Goal: Information Seeking & Learning: Learn about a topic

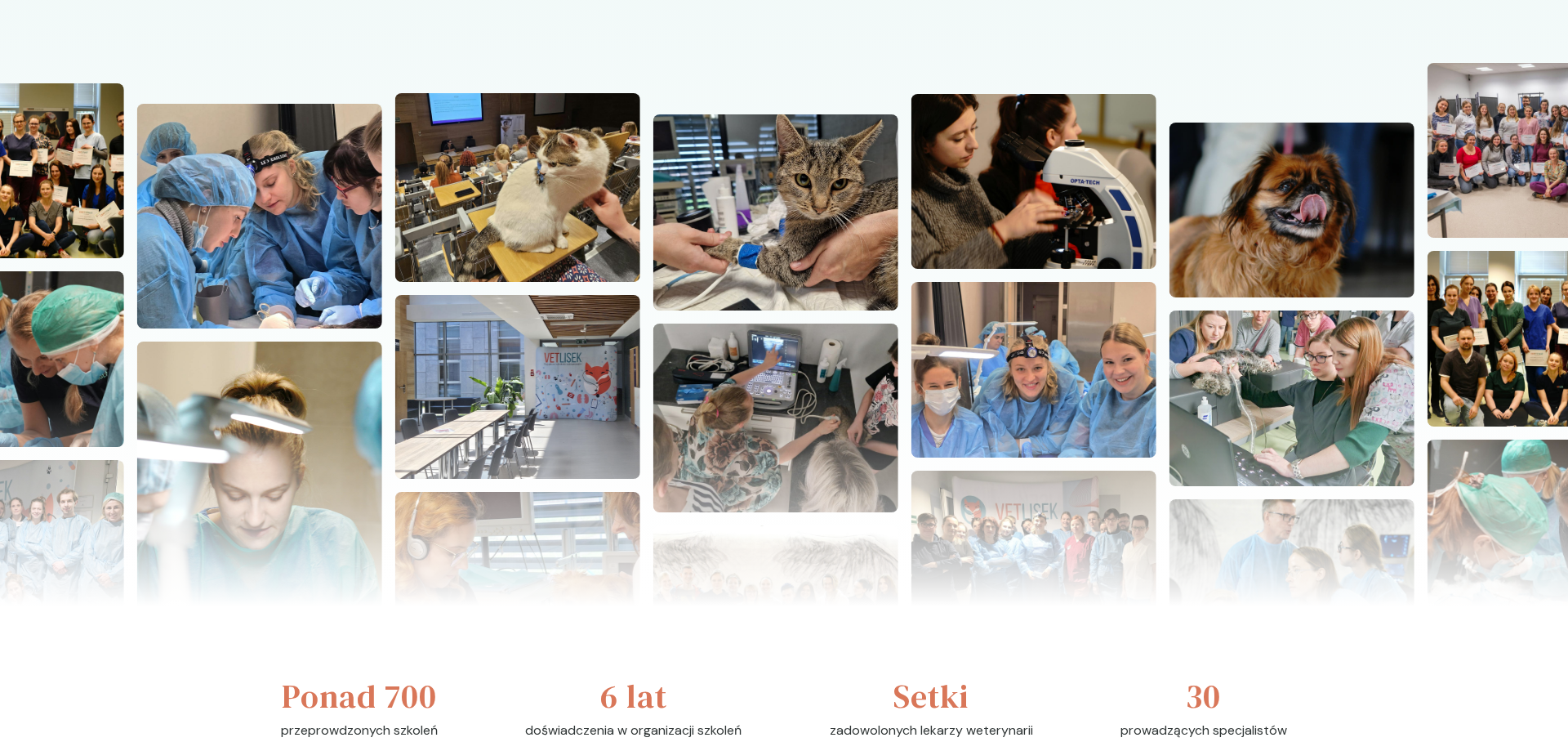
scroll to position [84, 0]
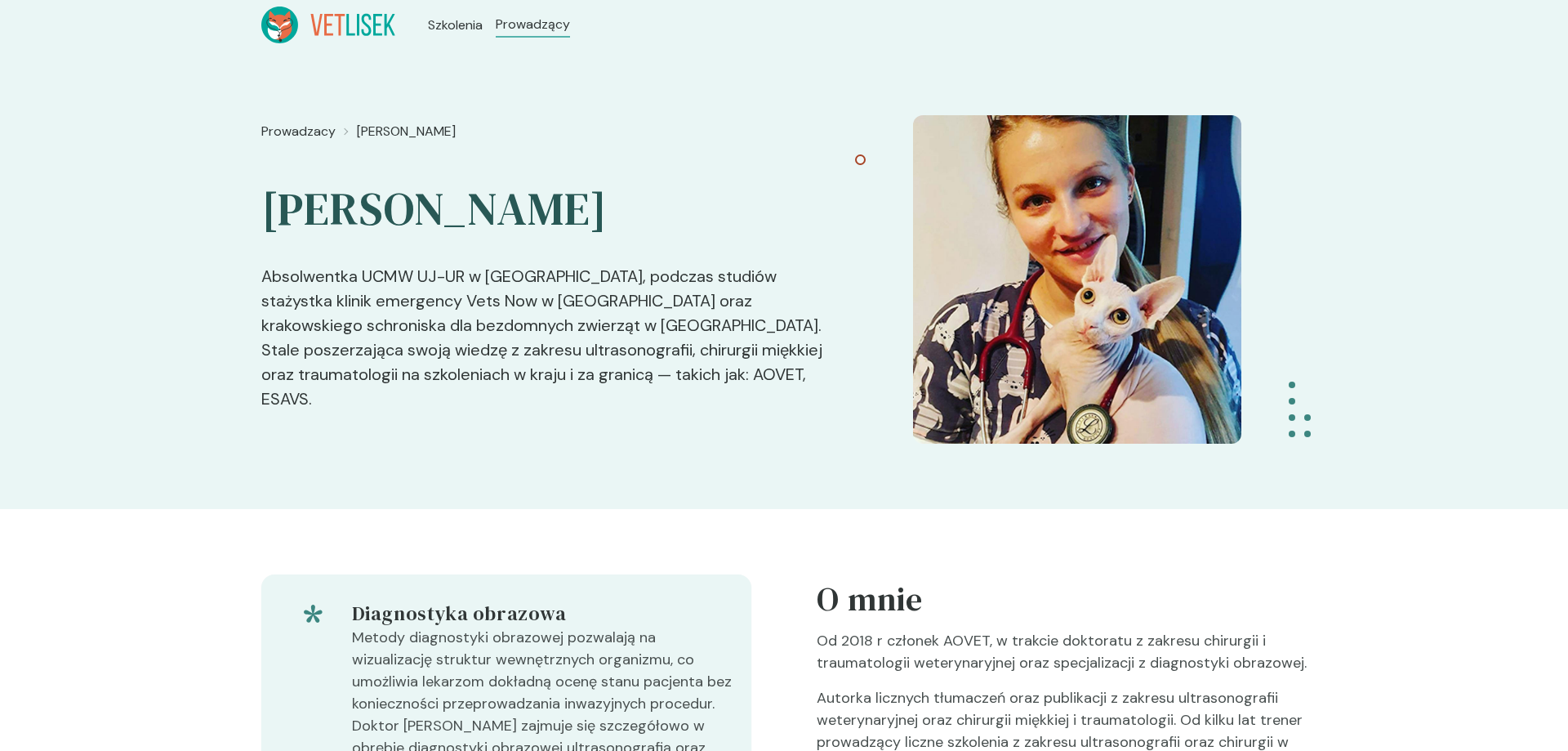
click at [434, 38] on ul "Szkolenia Prowadzący" at bounding box center [499, 25] width 208 height 37
click at [442, 25] on span "Szkolenia" at bounding box center [457, 25] width 59 height 20
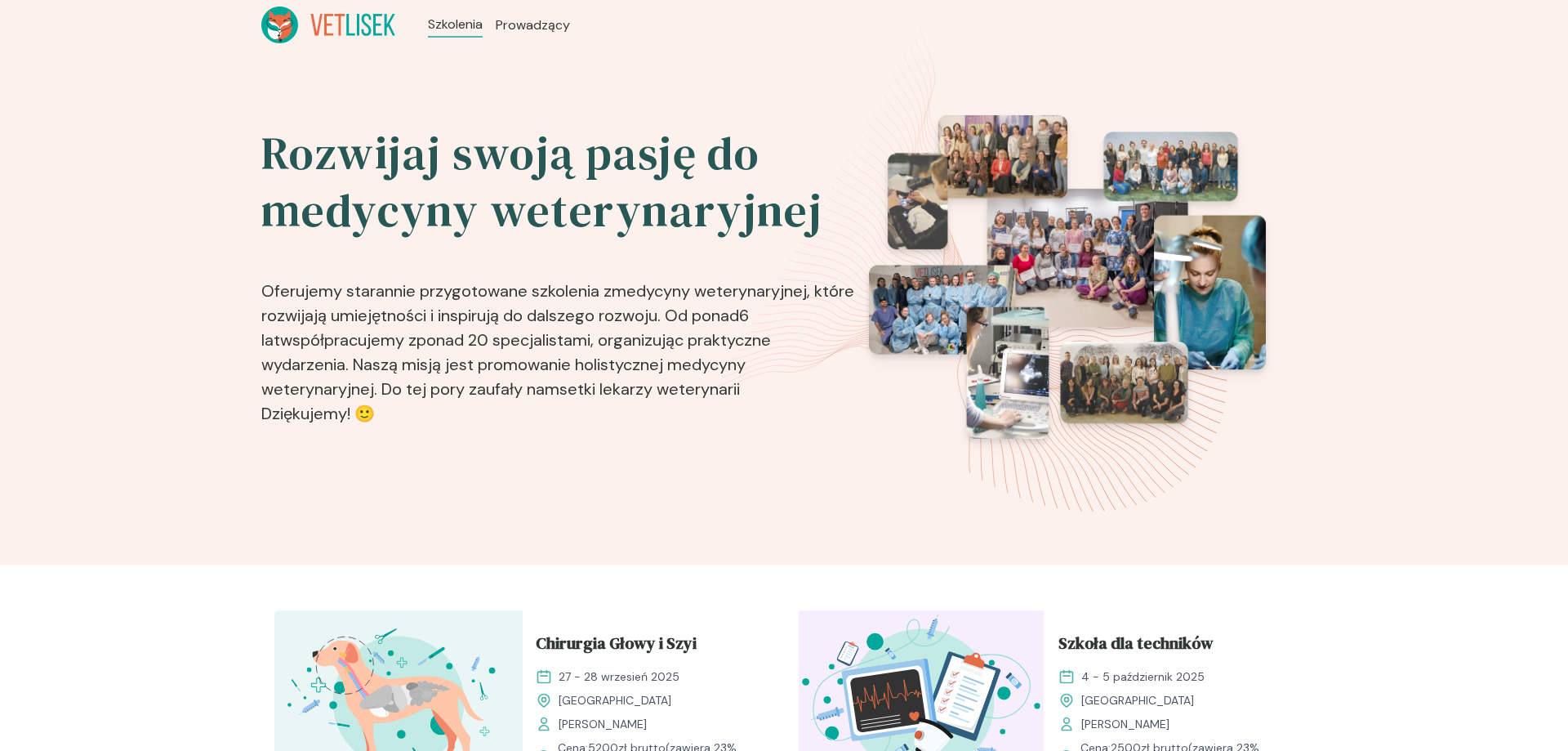
click at [359, 23] on icon at bounding box center [358, 24] width 3 height 22
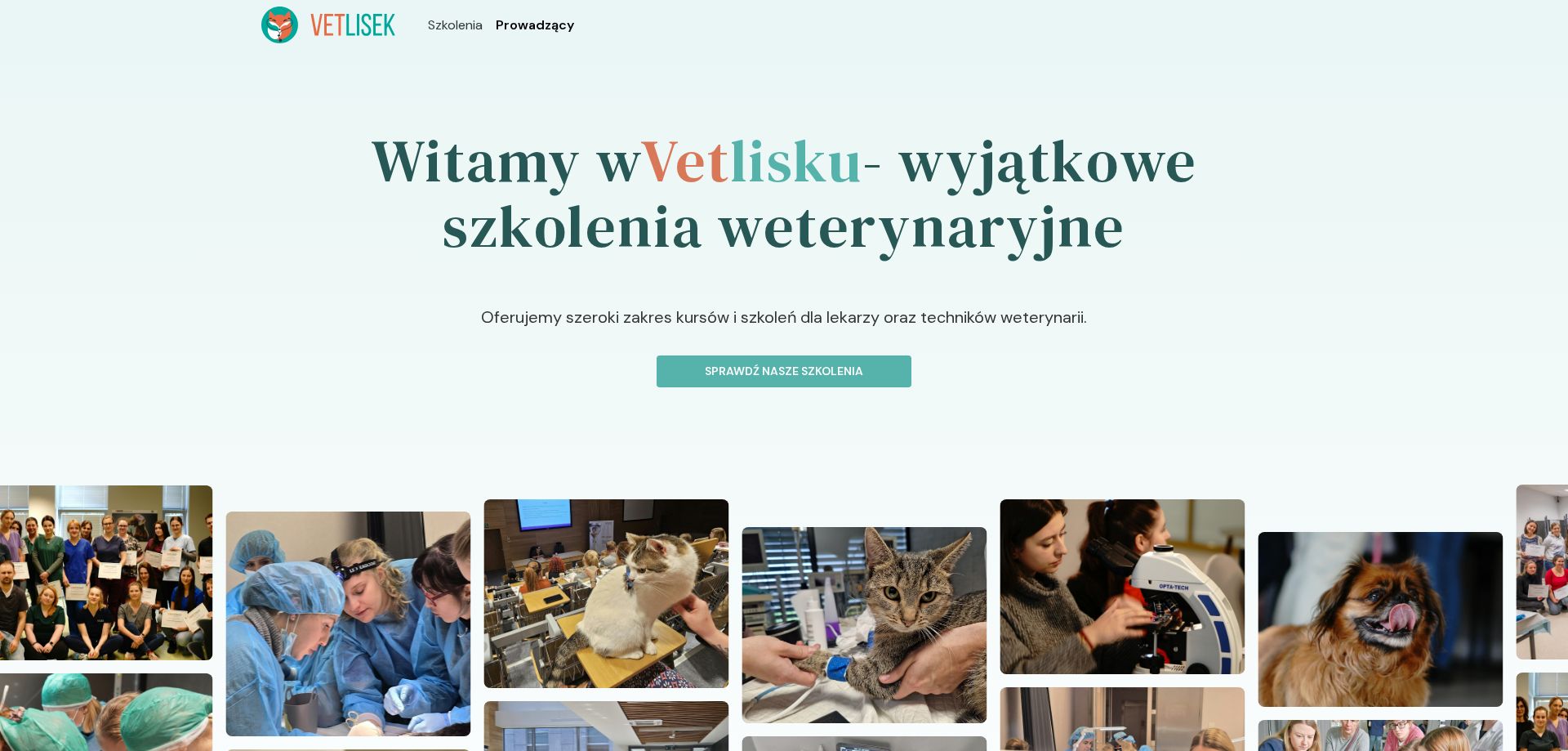
click at [524, 22] on span "Prowadzący" at bounding box center [534, 25] width 78 height 20
